Goal: Use online tool/utility: Use online tool/utility

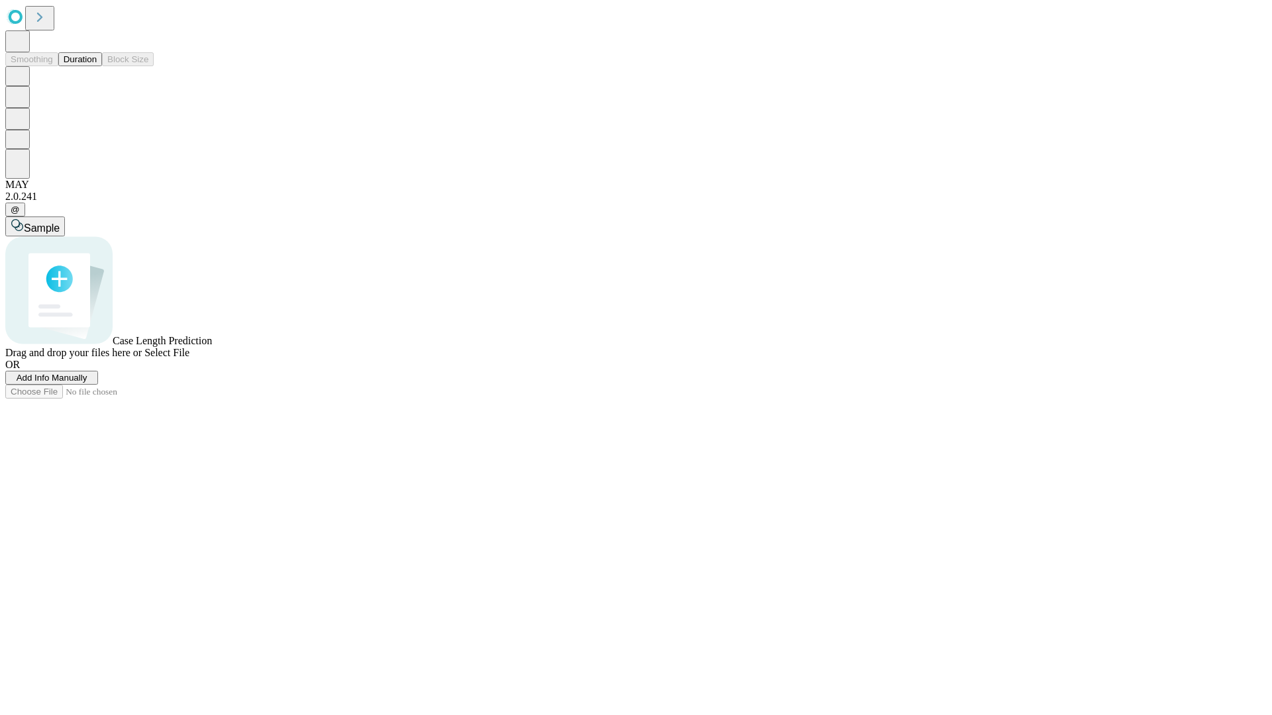
click at [97, 66] on button "Duration" at bounding box center [80, 59] width 44 height 14
click at [60, 223] on span "Sample" at bounding box center [42, 228] width 36 height 11
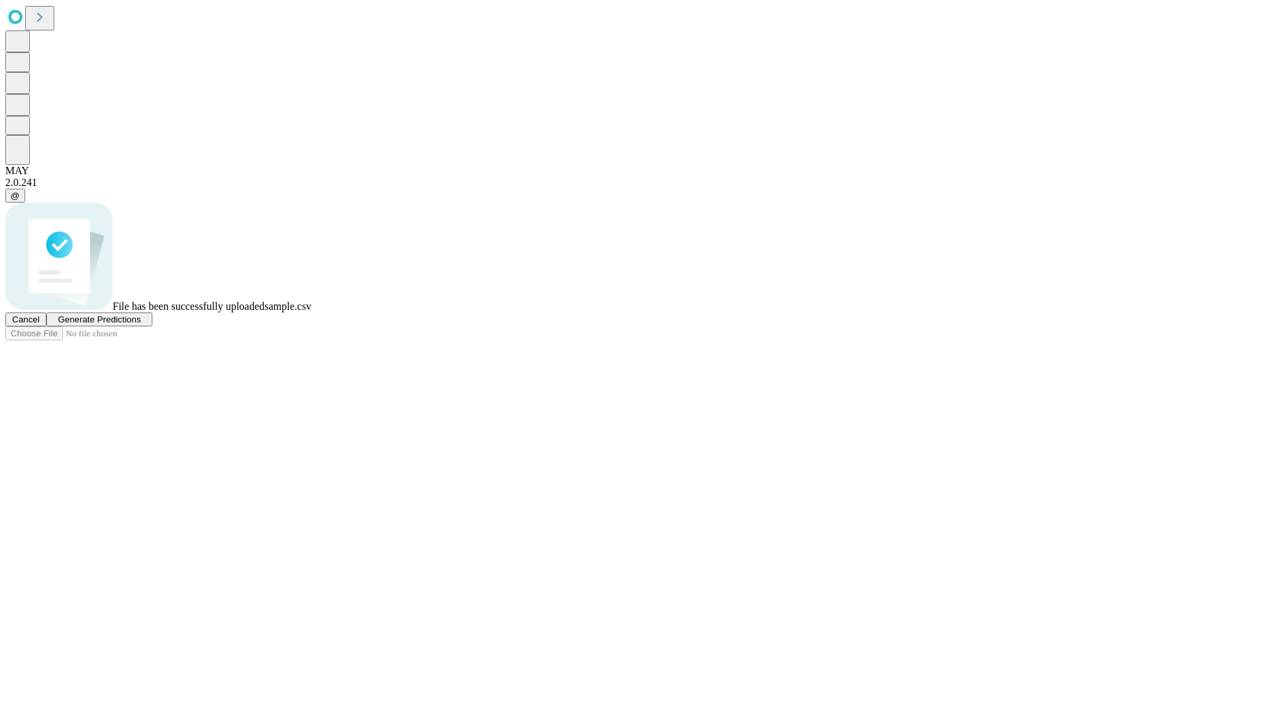
click at [140, 325] on span "Generate Predictions" at bounding box center [99, 320] width 83 height 10
